Goal: Transaction & Acquisition: Obtain resource

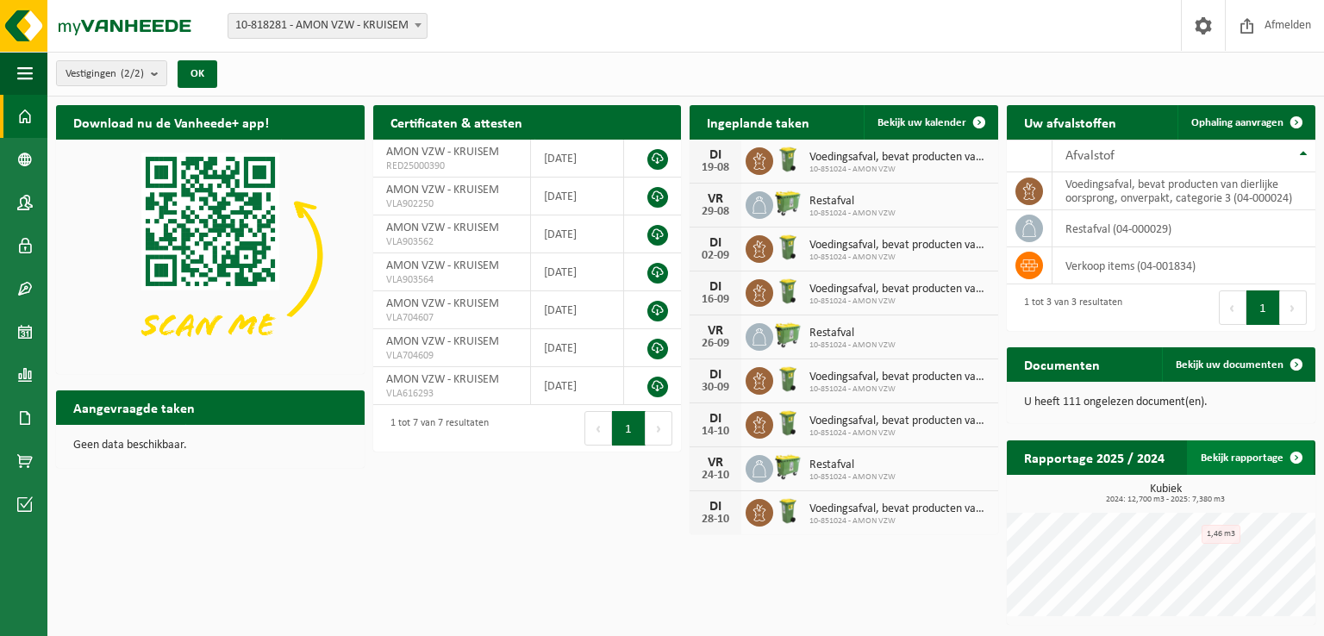
click at [1244, 455] on link "Bekijk rapportage" at bounding box center [1250, 458] width 127 height 34
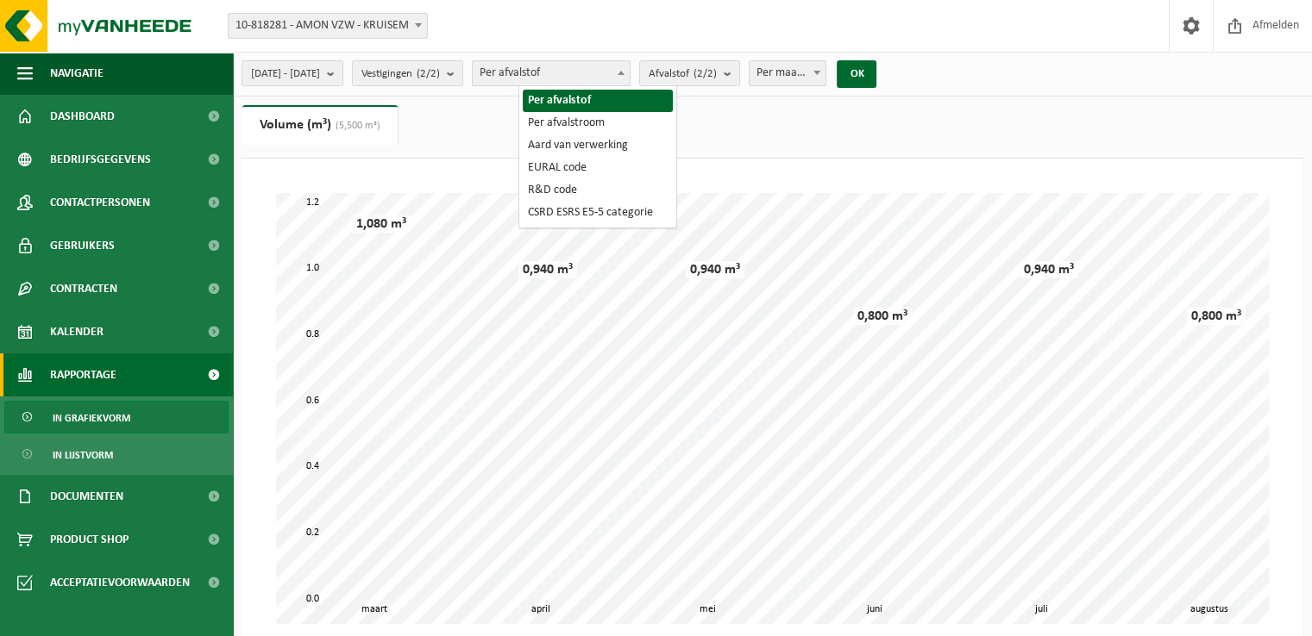
click at [624, 74] on b at bounding box center [620, 73] width 7 height 4
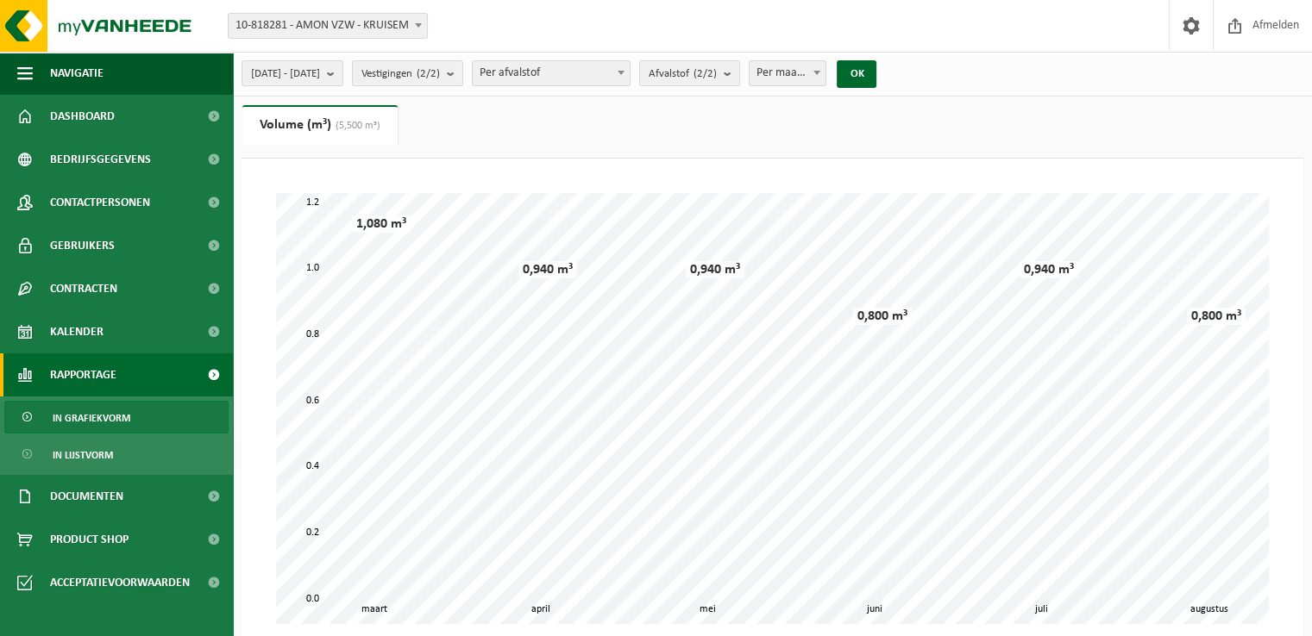
click at [624, 74] on b at bounding box center [620, 73] width 7 height 4
click at [820, 73] on b at bounding box center [816, 73] width 7 height 4
click at [114, 245] on link "Gebruikers" at bounding box center [116, 245] width 233 height 43
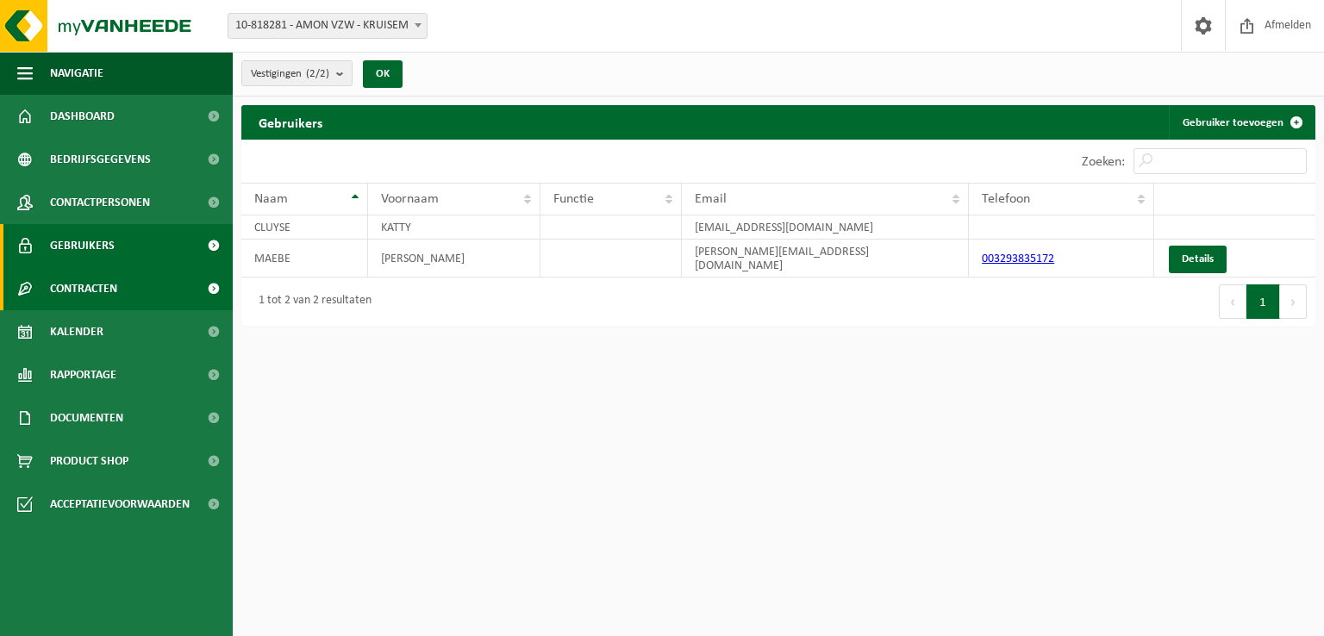
click at [106, 288] on span "Contracten" at bounding box center [83, 288] width 67 height 43
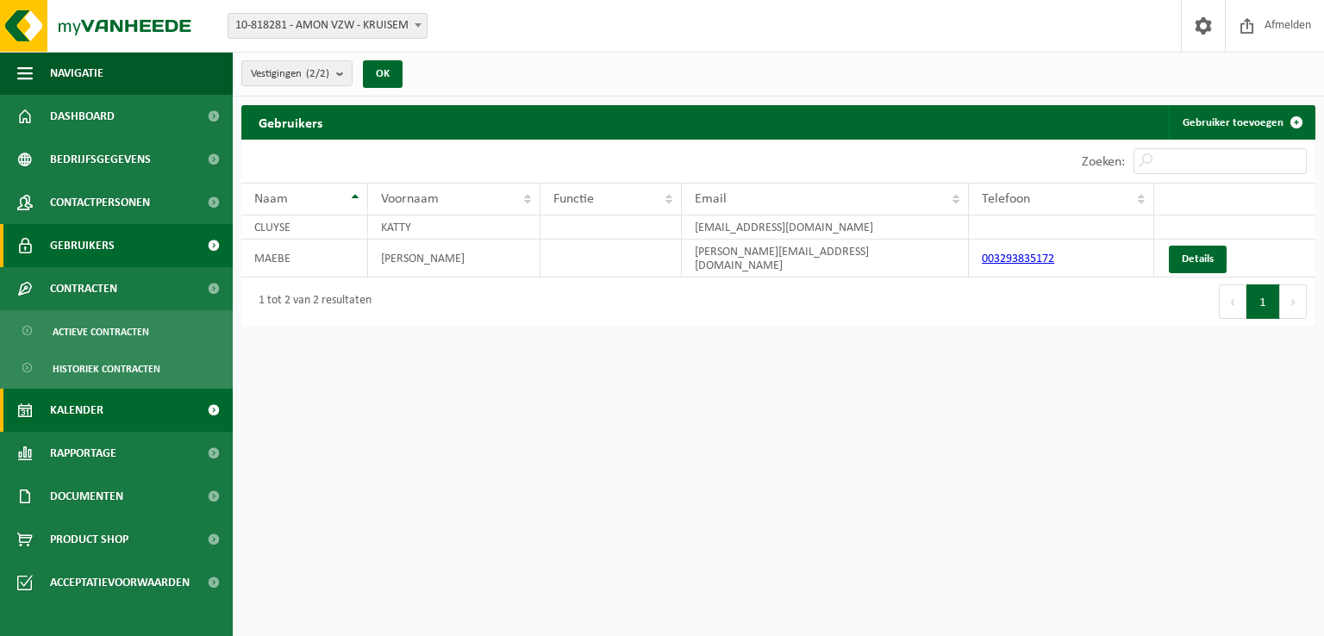
click at [97, 404] on span "Kalender" at bounding box center [76, 410] width 53 height 43
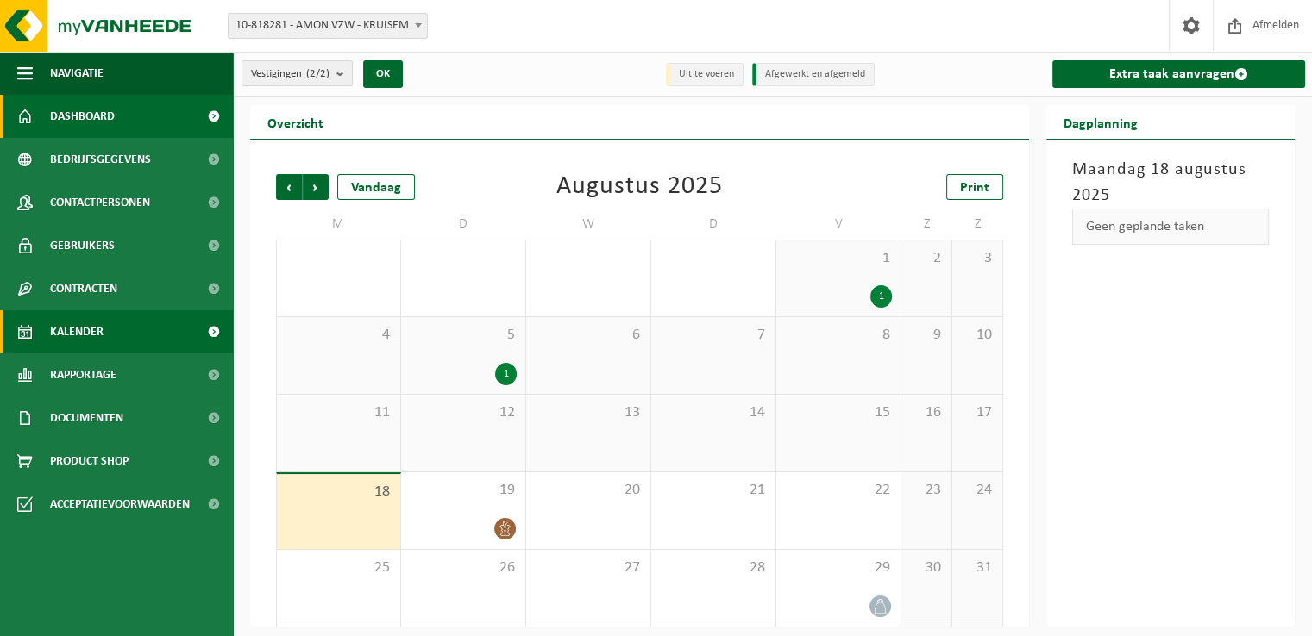
click at [103, 124] on span "Dashboard" at bounding box center [82, 116] width 65 height 43
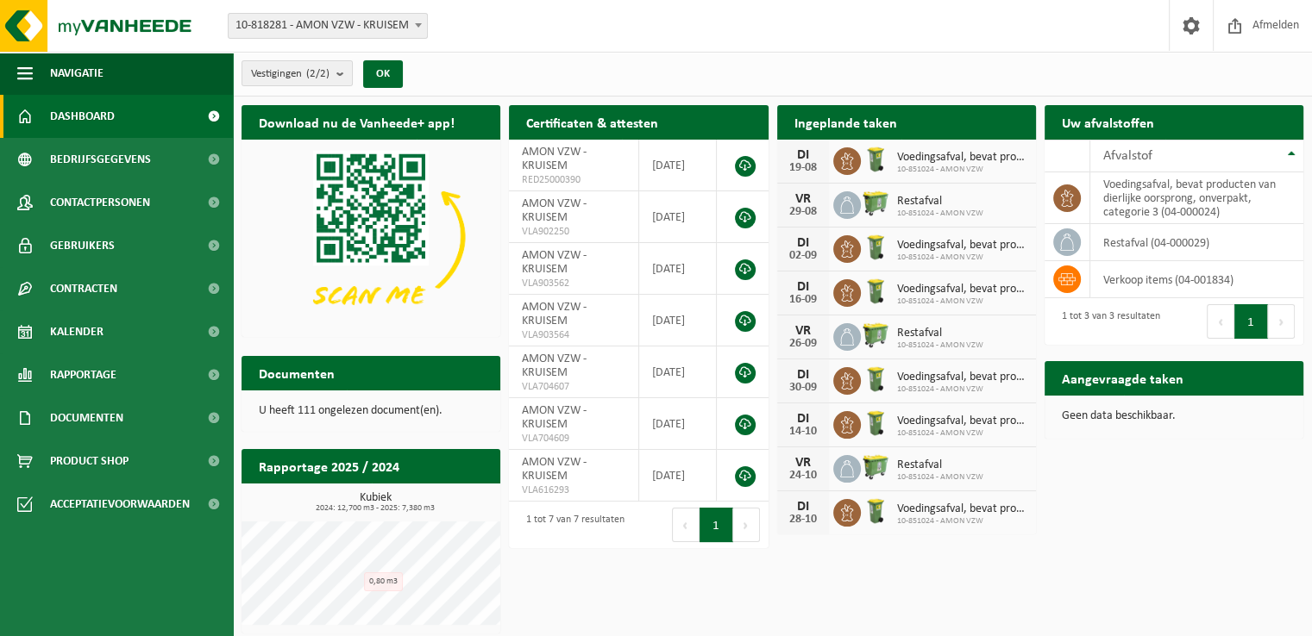
click at [335, 366] on h2 "Documenten" at bounding box center [296, 373] width 110 height 34
click at [329, 381] on h2 "Documenten" at bounding box center [296, 373] width 110 height 34
click at [348, 376] on h2 "Documenten" at bounding box center [296, 373] width 110 height 34
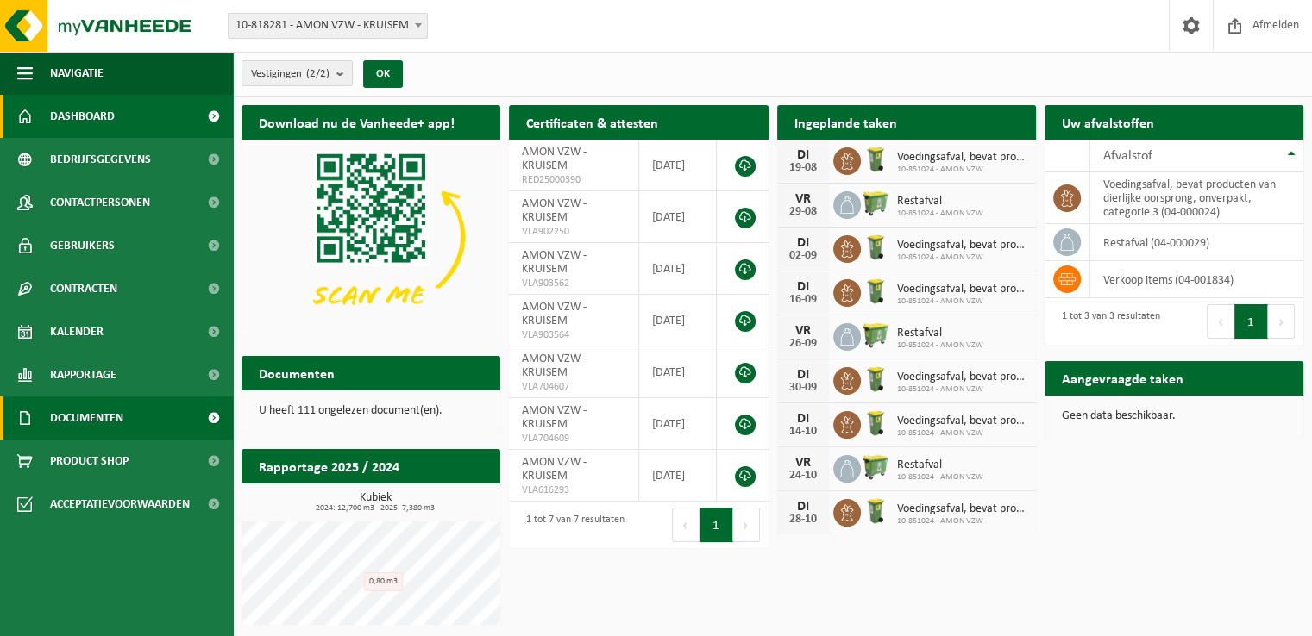
click at [117, 416] on span "Documenten" at bounding box center [86, 418] width 73 height 43
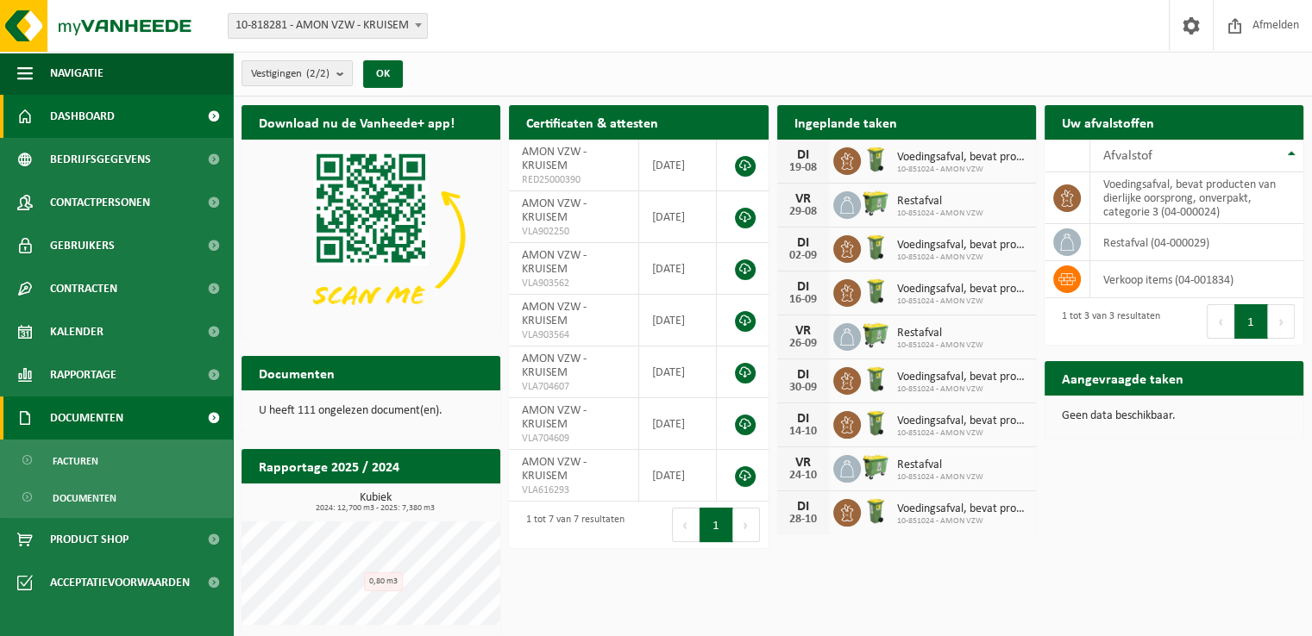
click at [117, 416] on span "Documenten" at bounding box center [86, 418] width 73 height 43
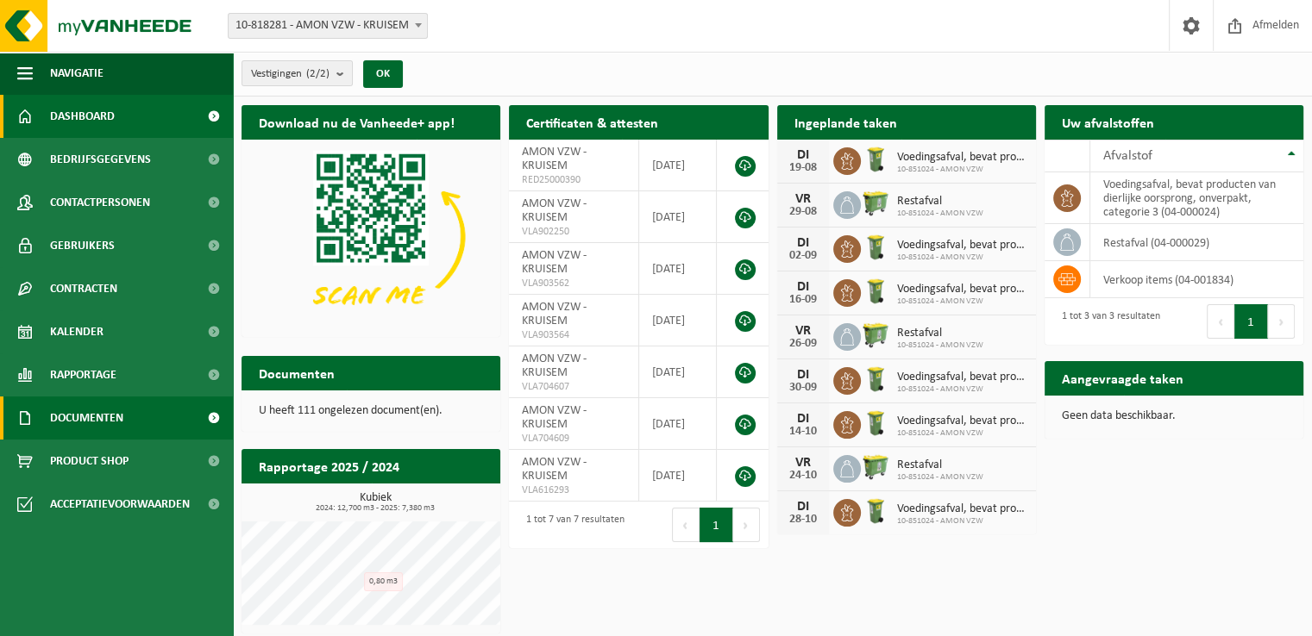
click at [117, 416] on span "Documenten" at bounding box center [86, 418] width 73 height 43
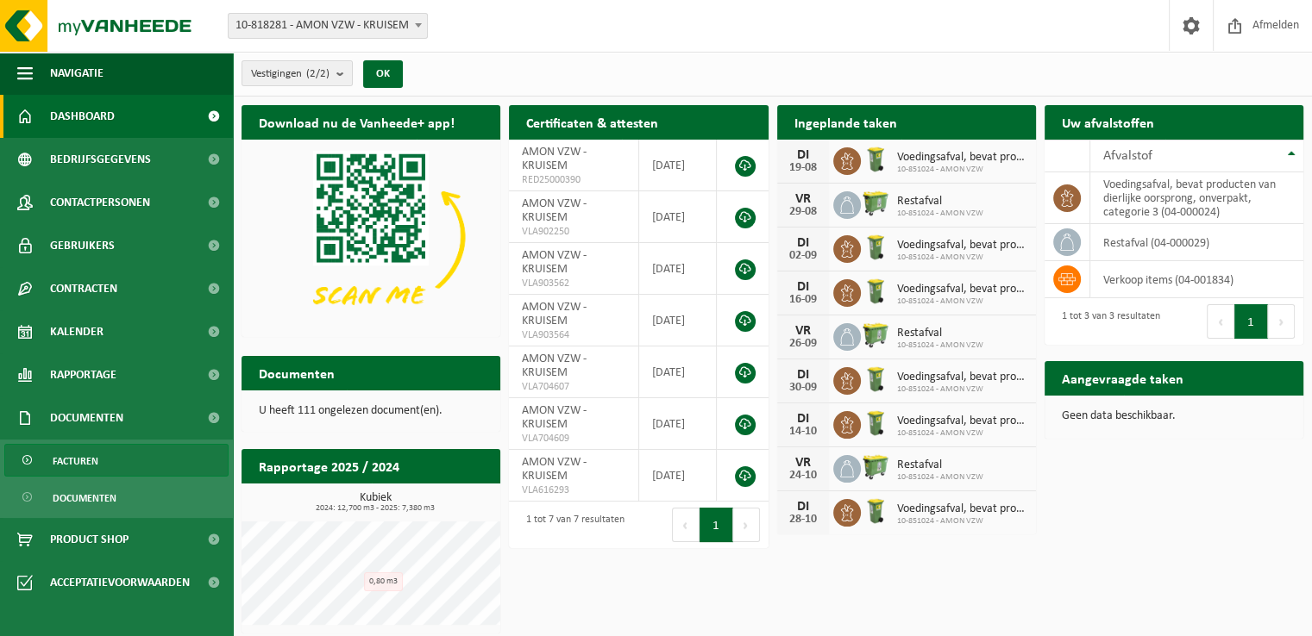
click at [97, 461] on span "Facturen" at bounding box center [76, 461] width 46 height 33
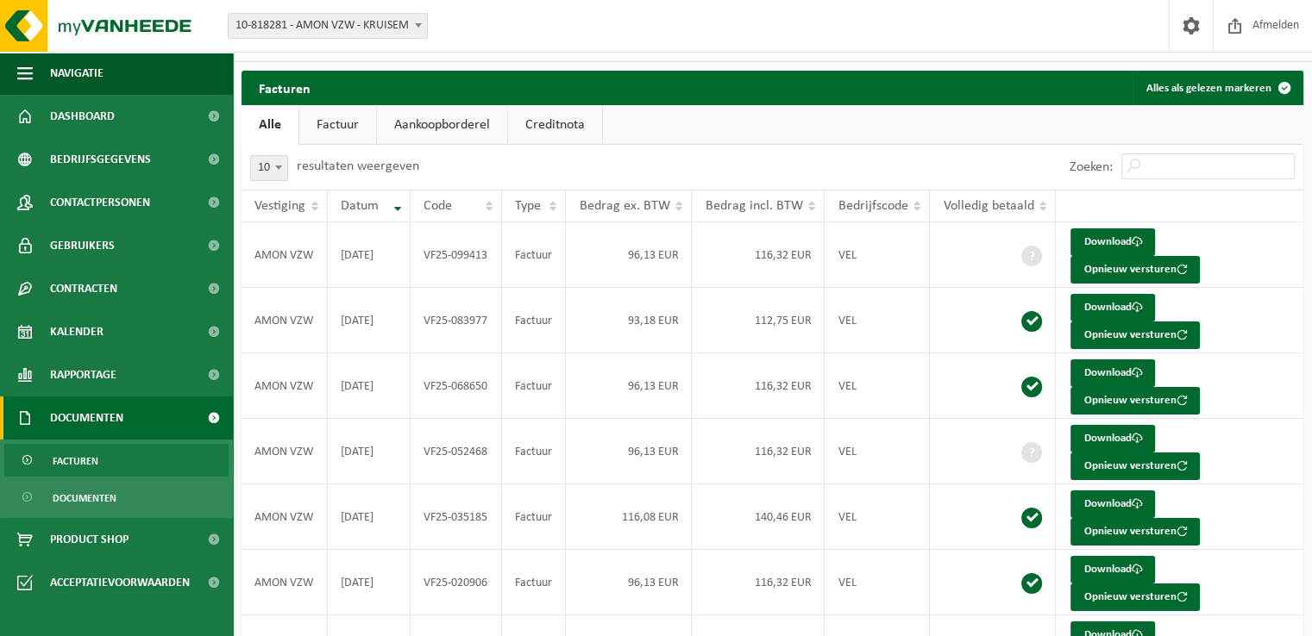
scroll to position [63, 0]
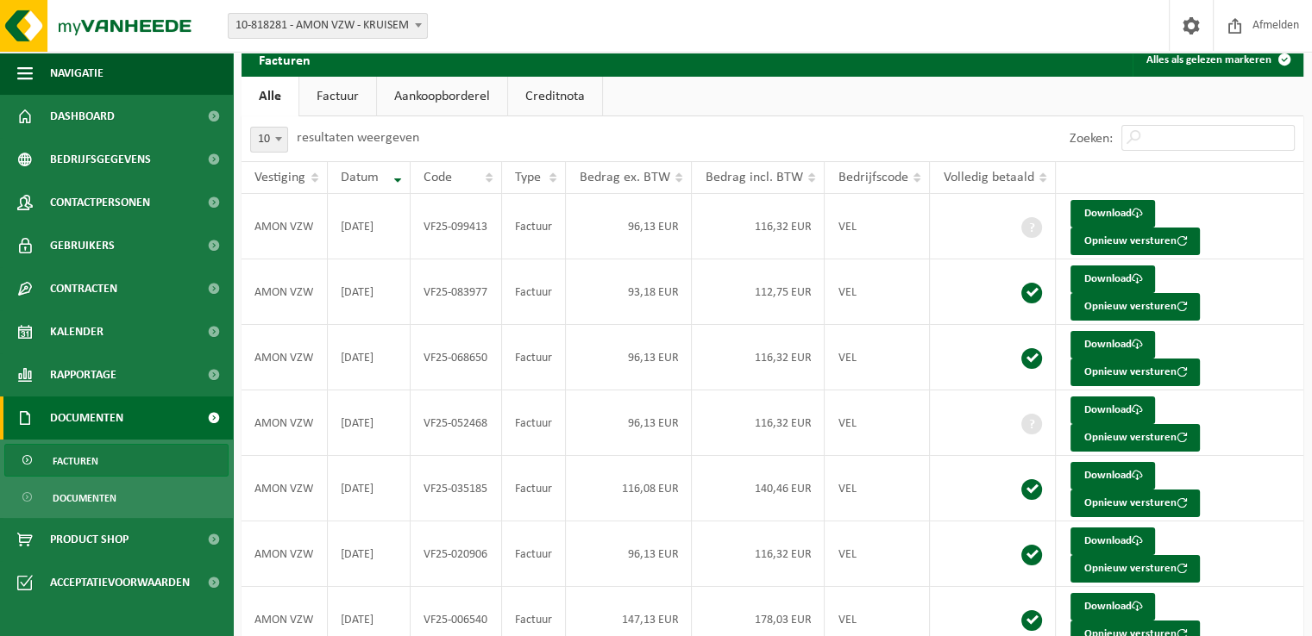
click at [107, 498] on span "Documenten" at bounding box center [85, 498] width 64 height 33
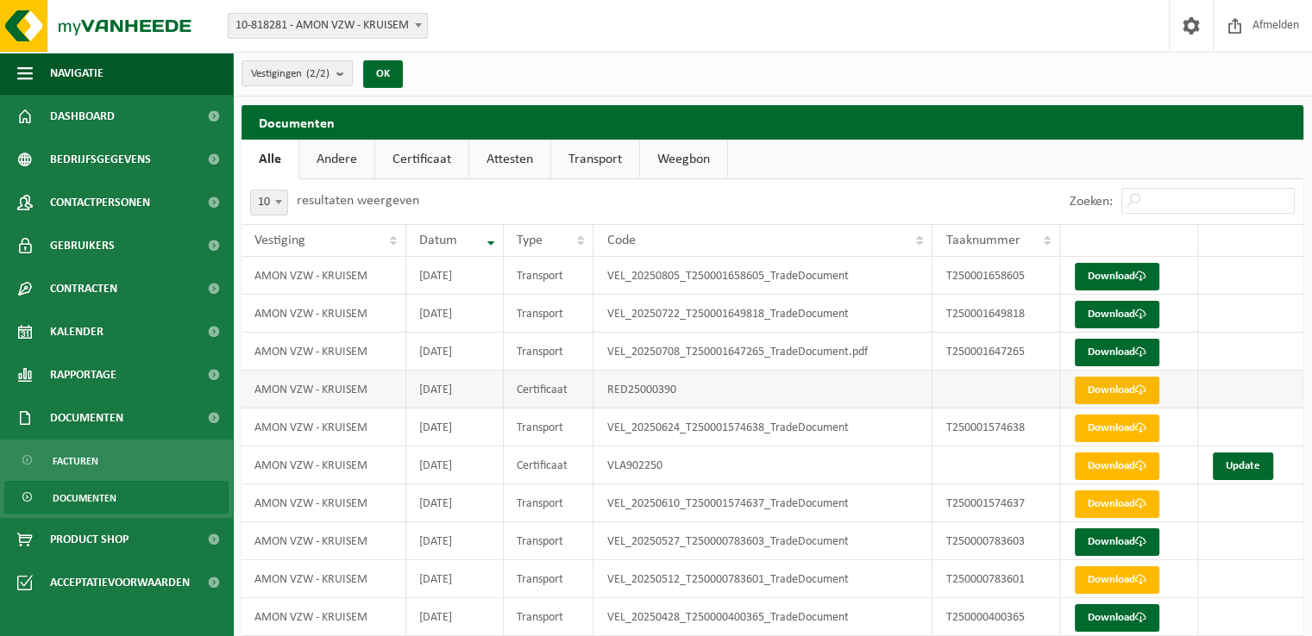
click at [1111, 397] on link "Download" at bounding box center [1116, 391] width 85 height 28
click at [1099, 11] on div "Vestiging: 10-818281 - AMON VZW - KRUISEM 10-851024 - AMON VZW - KRUISEM 10-818…" at bounding box center [656, 26] width 1312 height 53
